Goal: Navigation & Orientation: Find specific page/section

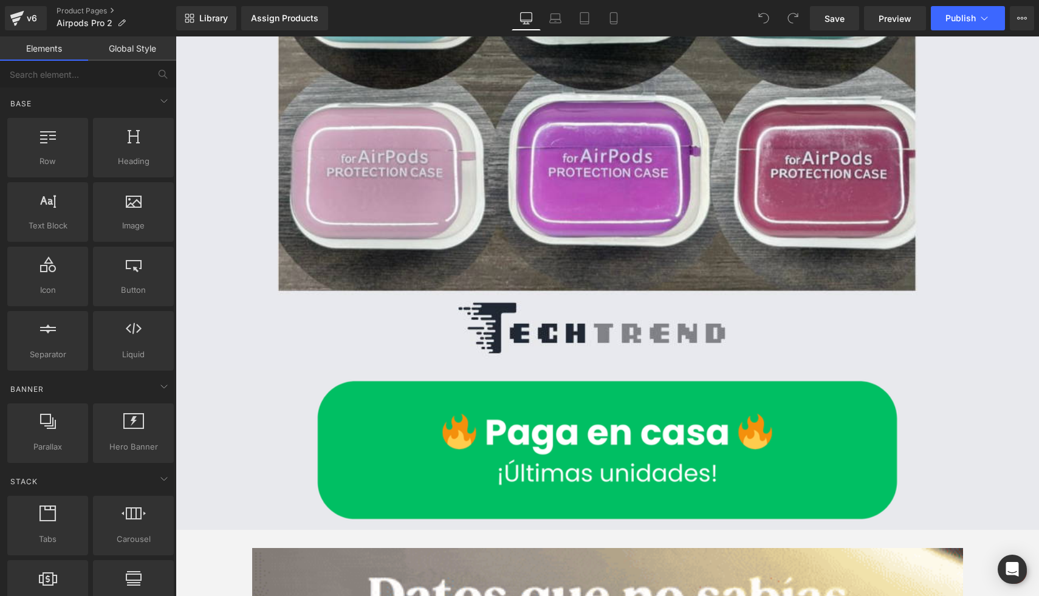
scroll to position [2561, 0]
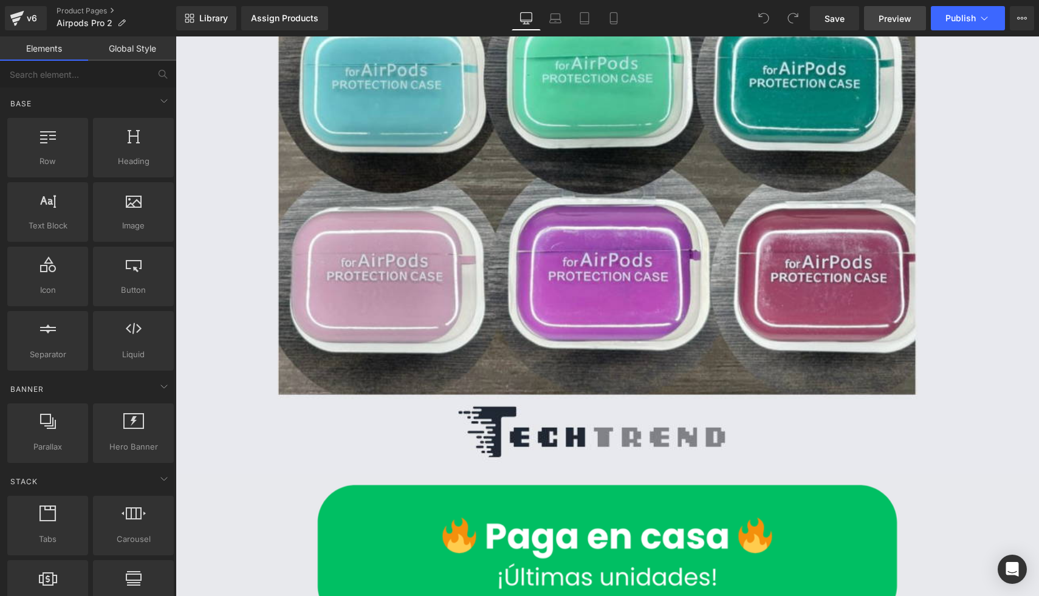
click at [883, 22] on span "Preview" at bounding box center [894, 18] width 33 height 13
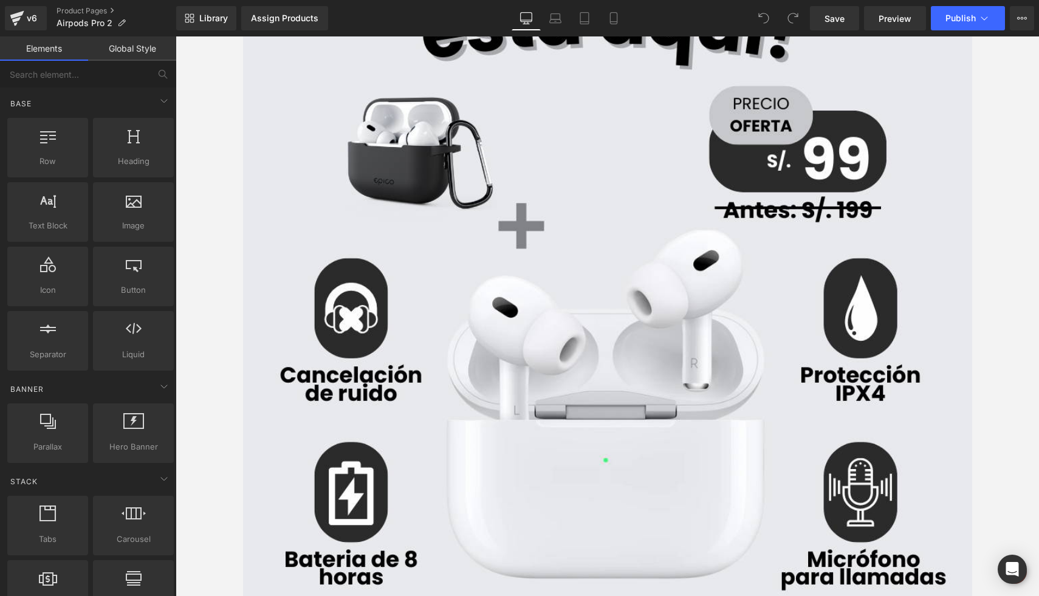
scroll to position [0, 0]
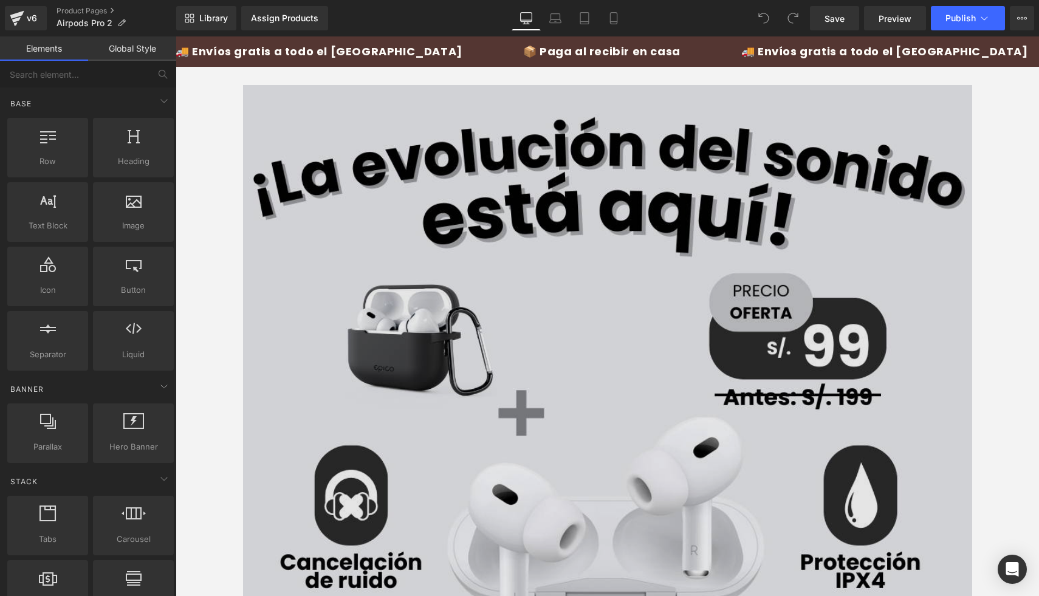
click at [548, 167] on img at bounding box center [607, 540] width 729 height 911
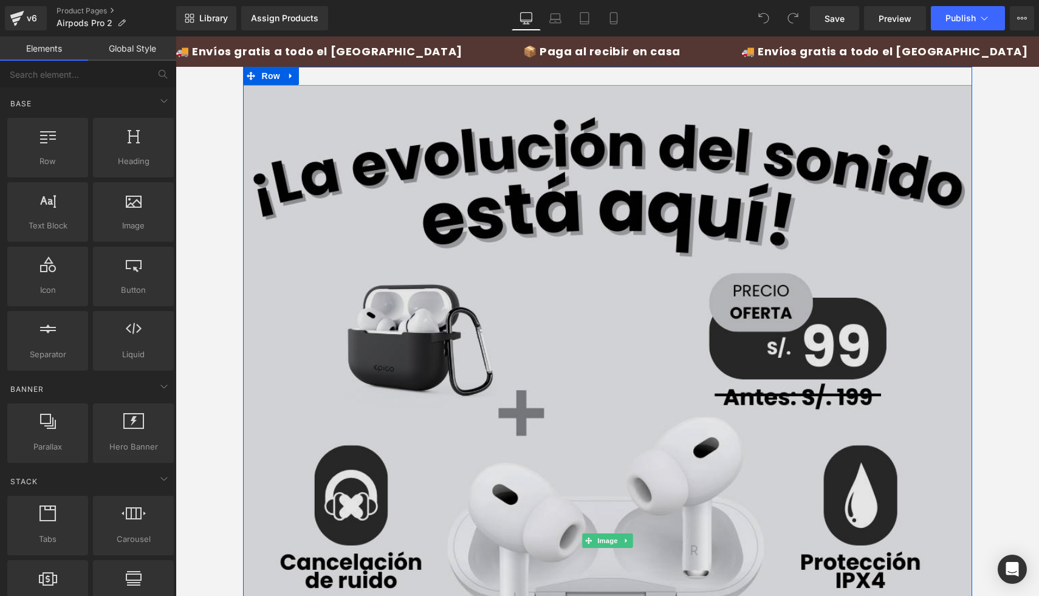
click at [309, 122] on img at bounding box center [607, 540] width 729 height 911
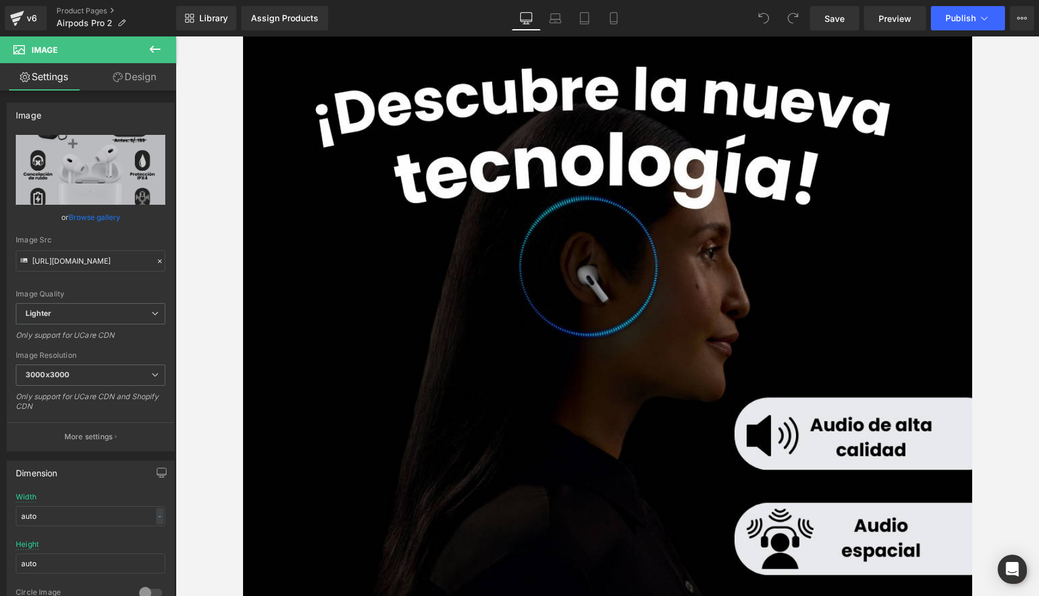
click at [344, 230] on img at bounding box center [607, 456] width 729 height 911
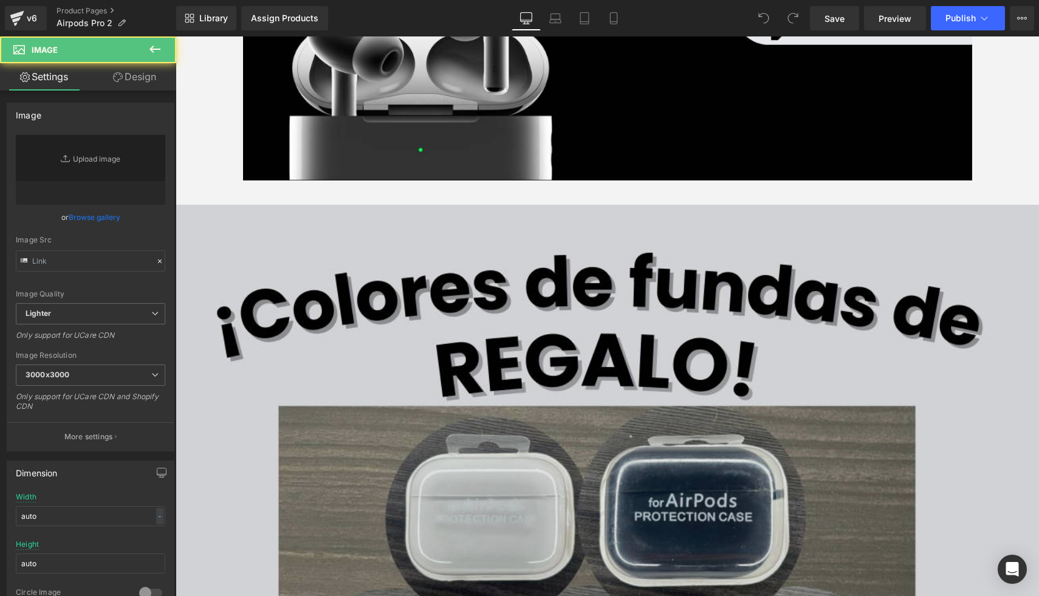
type input "[URL][DOMAIN_NAME]"
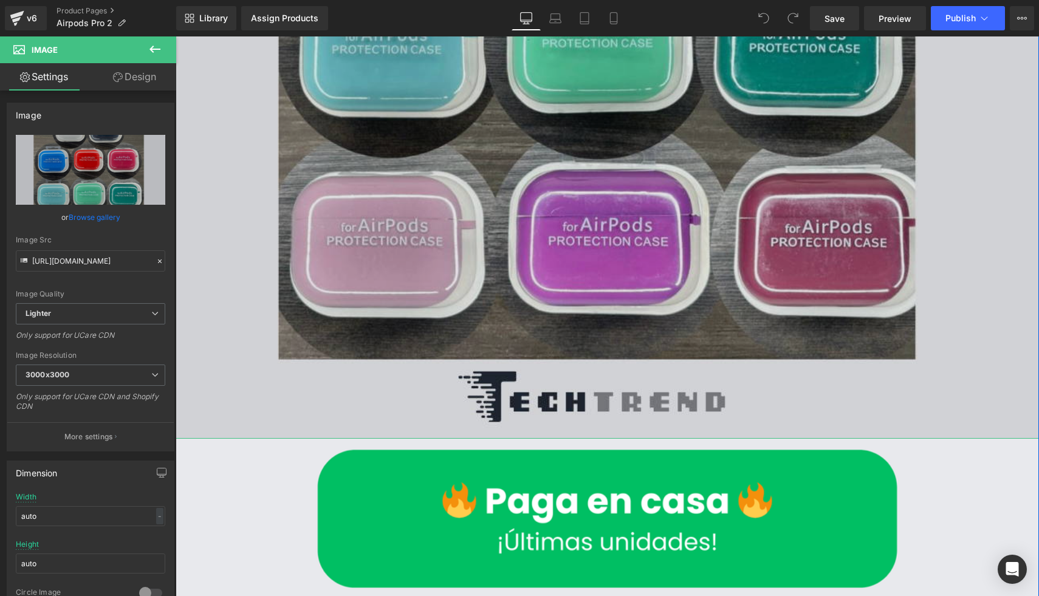
scroll to position [2389, 0]
